Goal: Task Accomplishment & Management: Manage account settings

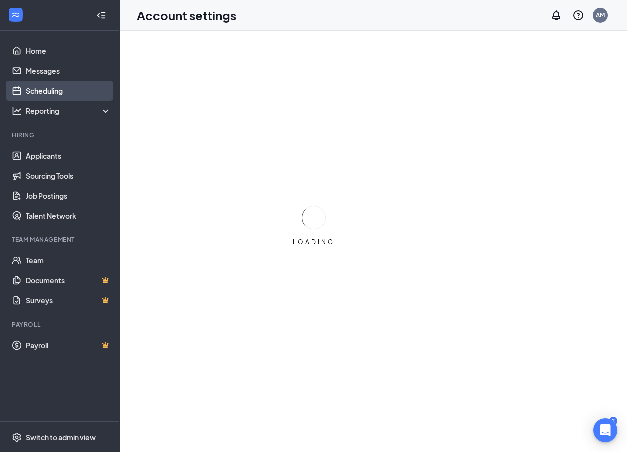
click at [47, 92] on link "Scheduling" at bounding box center [68, 91] width 85 height 20
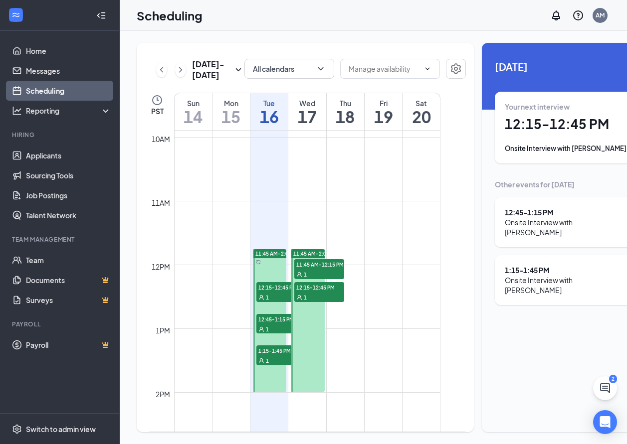
scroll to position [640, 0]
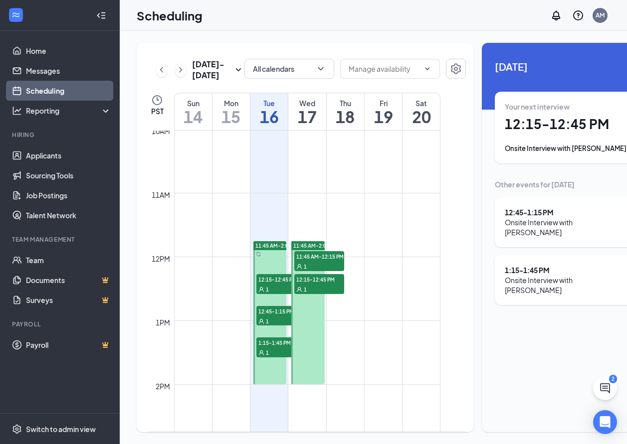
click at [281, 284] on span "12:15-12:45 PM" at bounding box center [281, 279] width 50 height 10
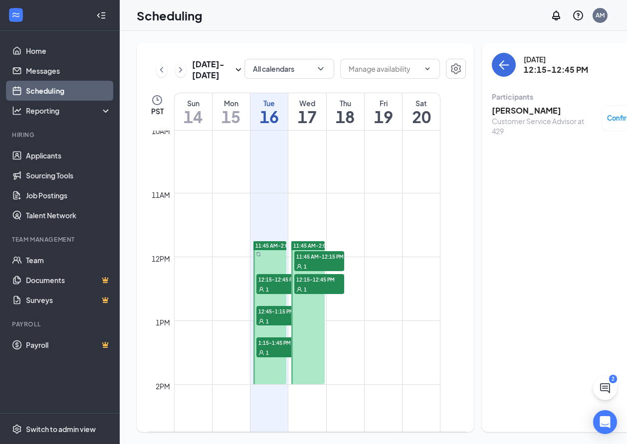
click at [276, 316] on span "12:45-1:15 PM" at bounding box center [281, 311] width 50 height 10
click at [269, 347] on span "1:15-1:45 PM" at bounding box center [281, 343] width 50 height 10
click at [308, 260] on span "11:45 AM-12:15 PM" at bounding box center [319, 256] width 50 height 10
click at [309, 294] on div "1" at bounding box center [319, 289] width 50 height 10
click at [262, 293] on icon "User" at bounding box center [261, 290] width 6 height 6
